Goal: Check status

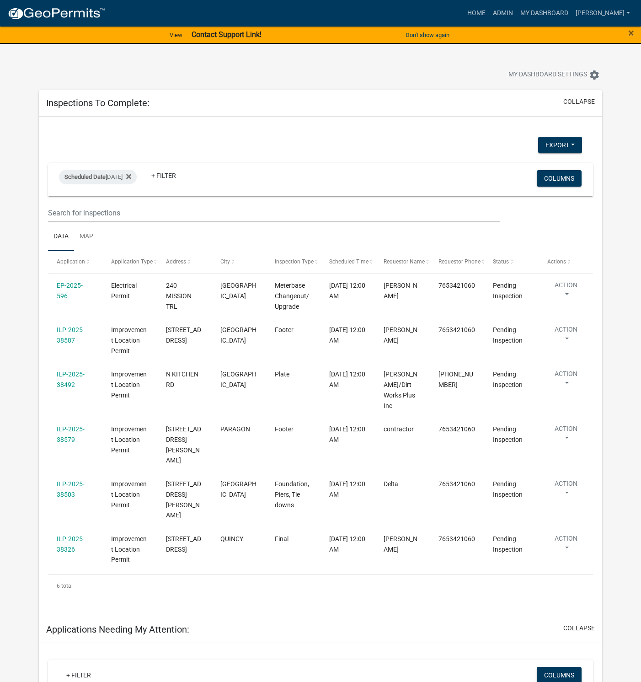
select select "1: 25"
click at [517, 11] on link "Admin" at bounding box center [502, 13] width 27 height 17
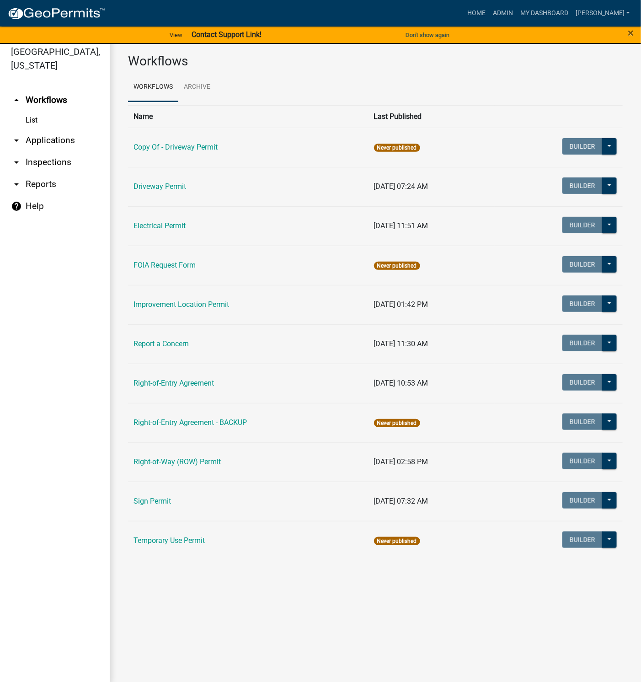
scroll to position [11, 0]
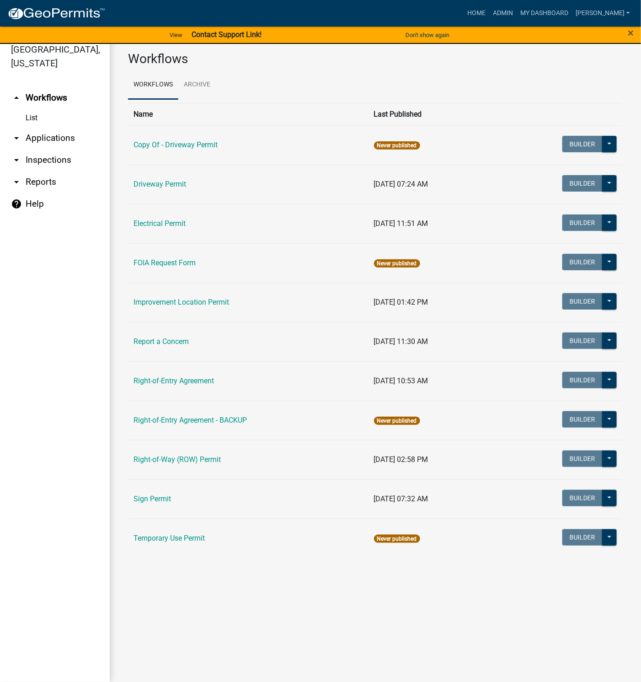
click at [169, 305] on link "Improvement Location Permit" at bounding box center [182, 302] width 96 height 9
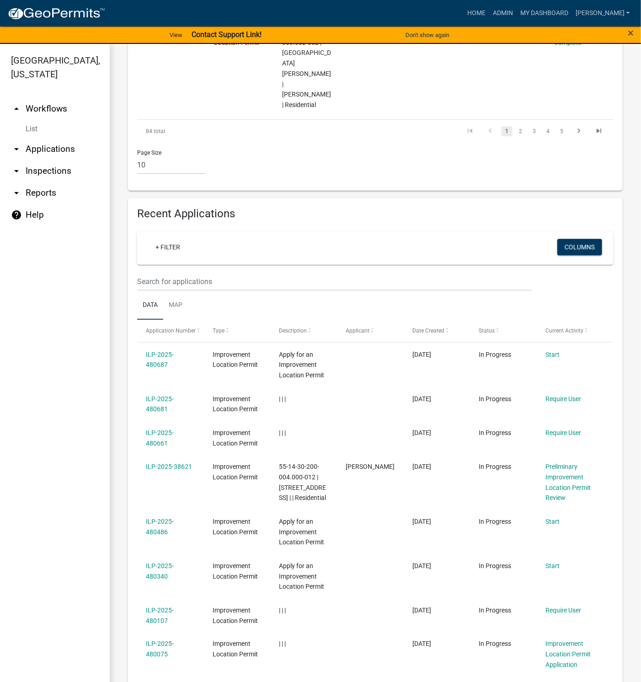
scroll to position [1029, 0]
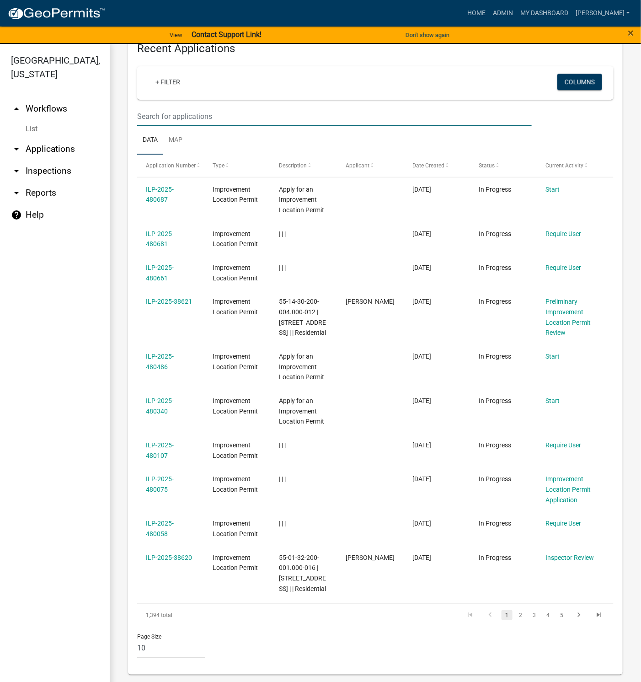
click at [198, 126] on input "text" at bounding box center [334, 116] width 395 height 19
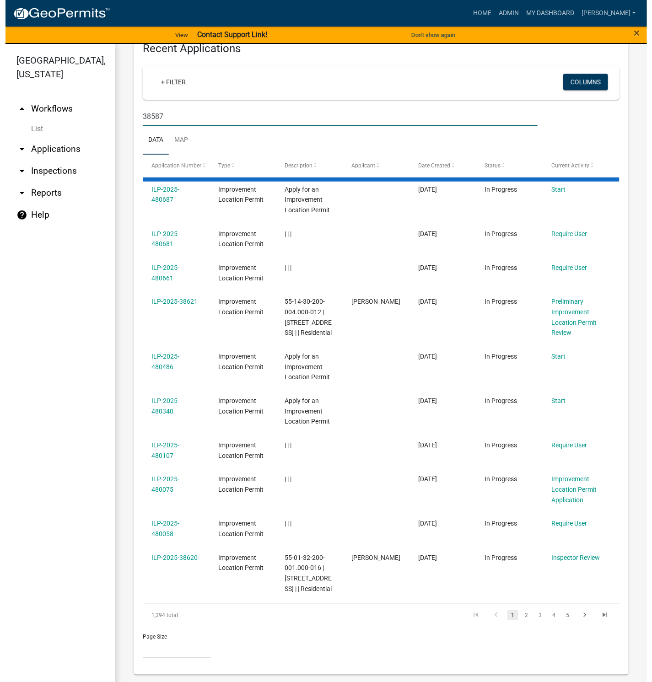
scroll to position [670, 0]
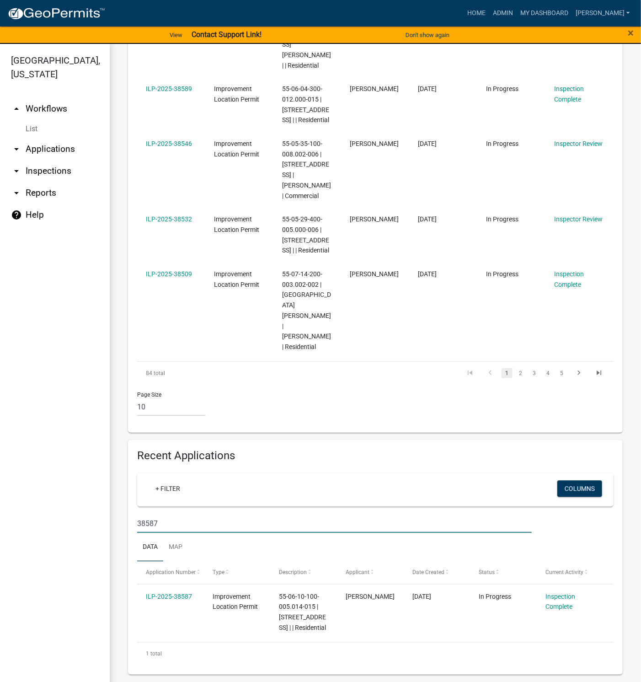
type input "38587"
click at [176, 593] on link "ILP-2025-38587" at bounding box center [169, 596] width 46 height 7
